Goal: Information Seeking & Learning: Check status

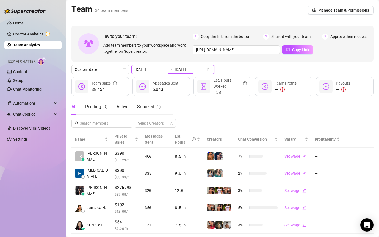
click at [175, 69] on input "[DATE]" at bounding box center [190, 69] width 31 height 6
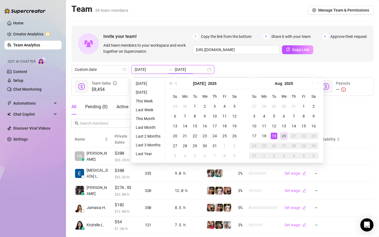
type input "[DATE]"
click at [284, 134] on div "20" at bounding box center [284, 136] width 7 height 7
click at [284, 136] on div "Salary" at bounding box center [296, 139] width 24 height 6
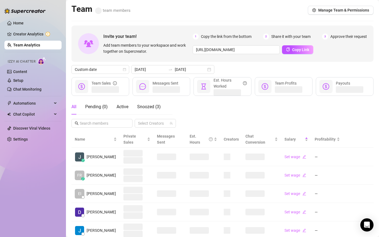
type input "[DATE]"
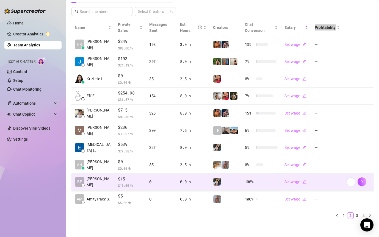
scroll to position [114, 0]
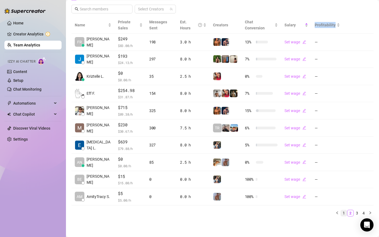
click at [344, 213] on link "1" at bounding box center [344, 213] width 6 height 6
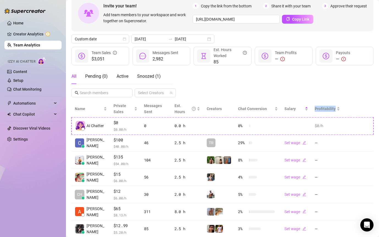
scroll to position [4, 0]
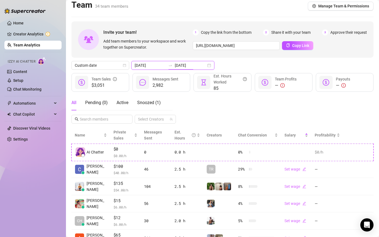
click at [175, 67] on input "[DATE]" at bounding box center [190, 65] width 31 height 6
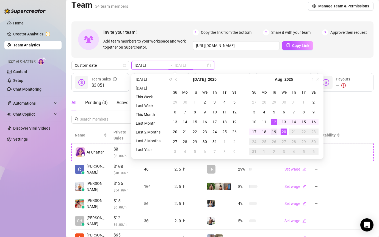
type input "[DATE]"
click at [276, 131] on div "19" at bounding box center [274, 132] width 7 height 7
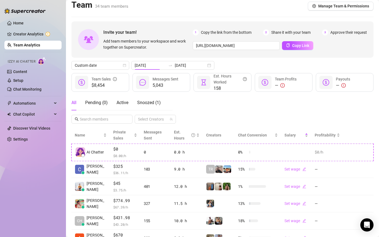
type input "[DATE]"
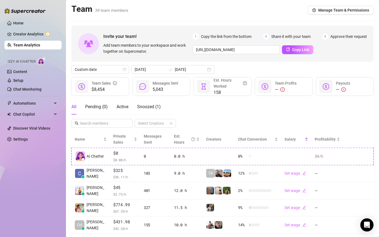
scroll to position [38, 0]
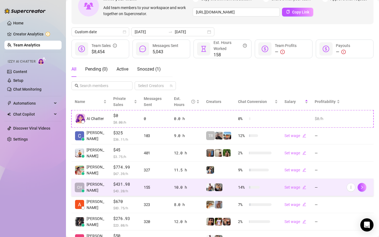
click at [267, 191] on td "14 %" at bounding box center [258, 187] width 46 height 17
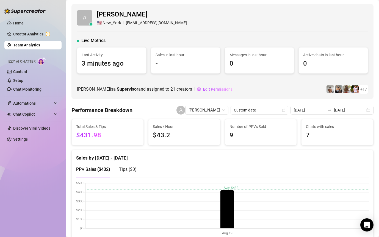
click at [34, 43] on link "Team Analytics" at bounding box center [26, 45] width 27 height 4
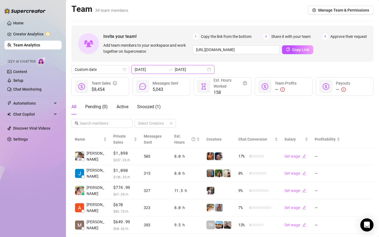
click at [180, 71] on input "[DATE]" at bounding box center [190, 69] width 31 height 6
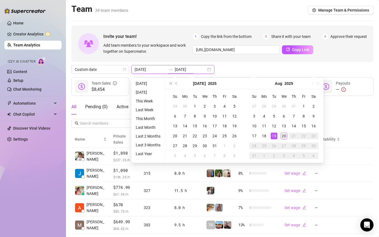
type input "[DATE]"
click at [282, 135] on div "20" at bounding box center [284, 136] width 7 height 7
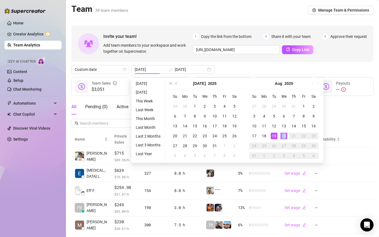
type input "[DATE]"
